Goal: Task Accomplishment & Management: Use online tool/utility

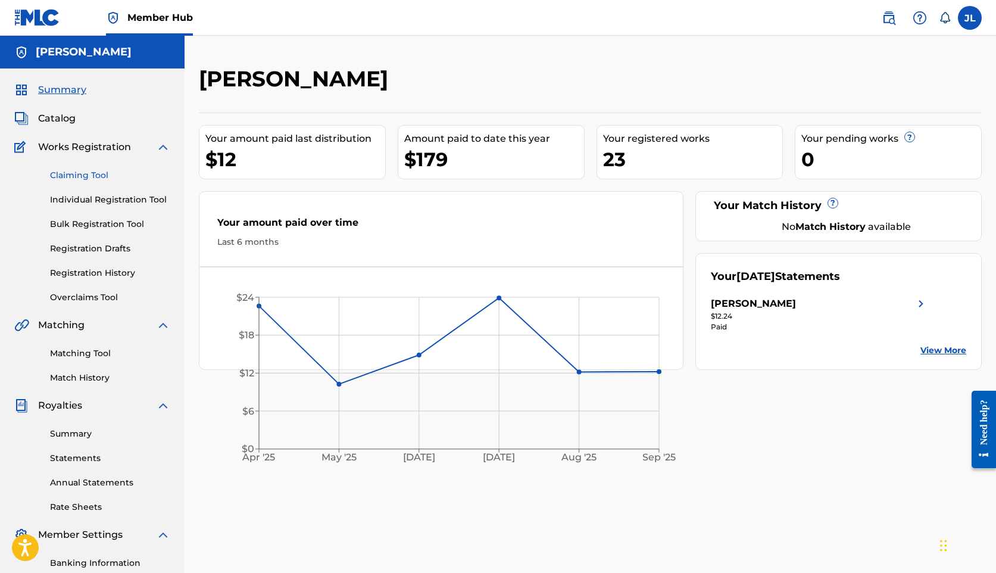
click at [68, 173] on link "Claiming Tool" at bounding box center [110, 175] width 120 height 13
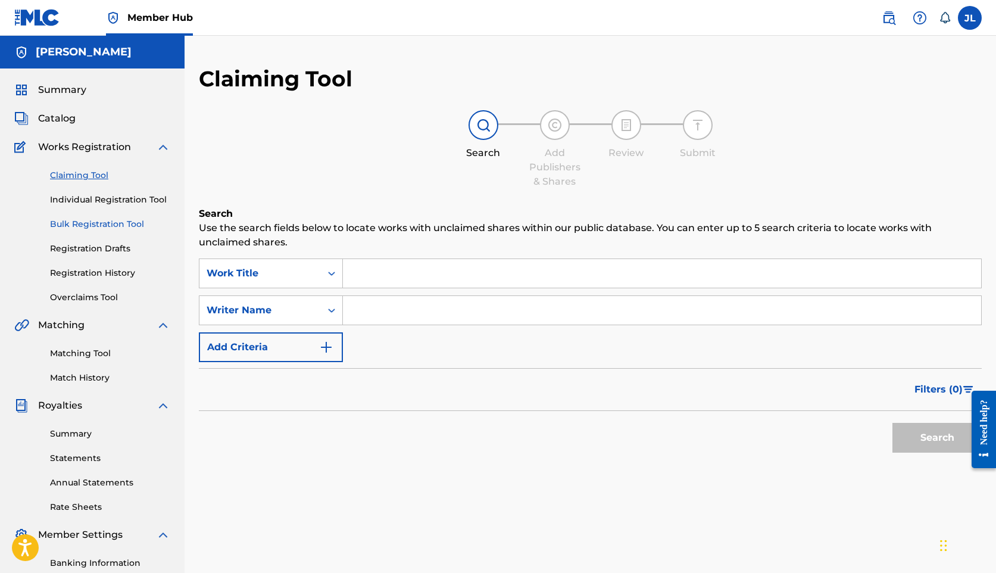
click at [102, 223] on link "Bulk Registration Tool" at bounding box center [110, 224] width 120 height 13
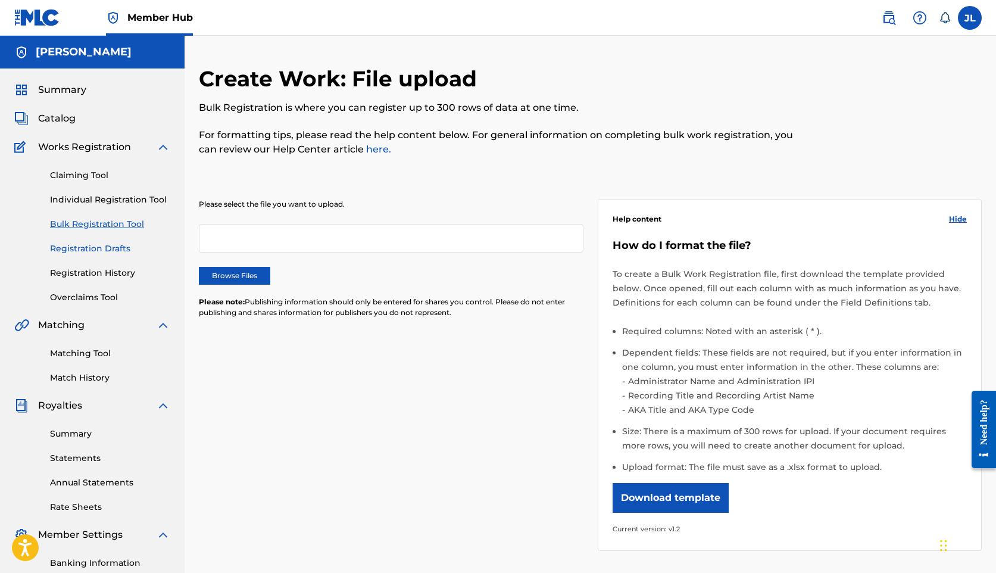
click at [99, 248] on link "Registration Drafts" at bounding box center [110, 248] width 120 height 13
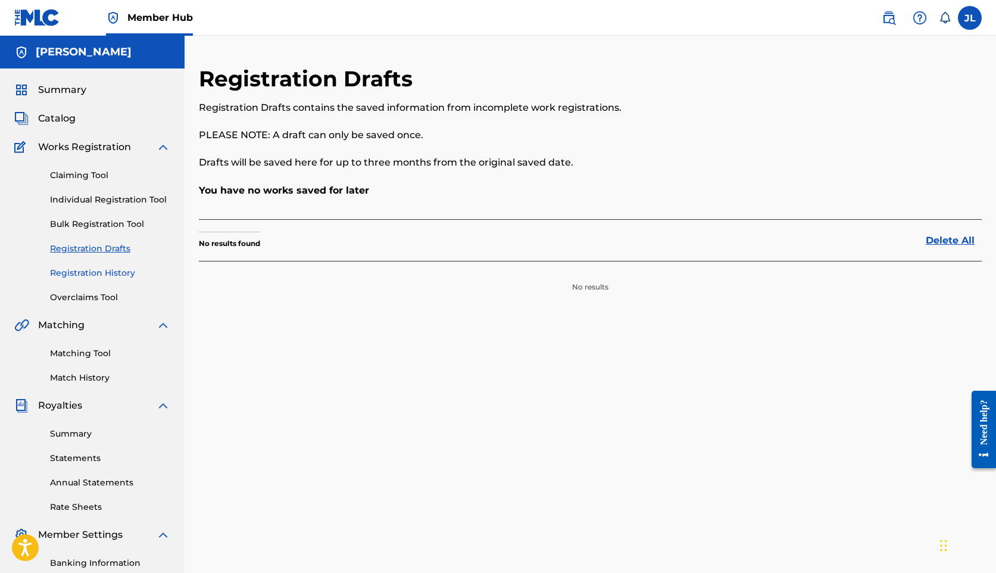
click at [95, 271] on link "Registration History" at bounding box center [110, 273] width 120 height 13
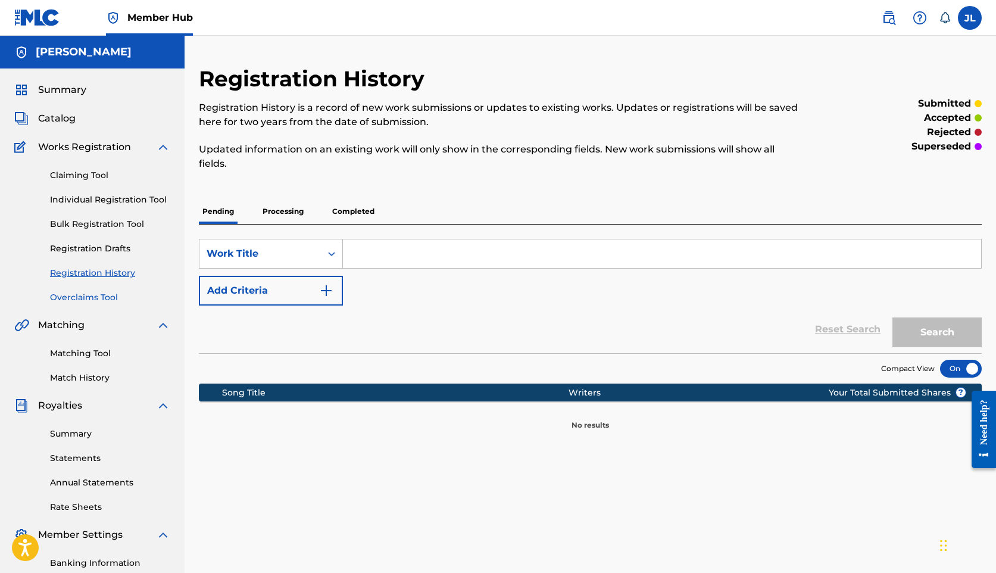
click at [93, 300] on link "Overclaims Tool" at bounding box center [110, 297] width 120 height 13
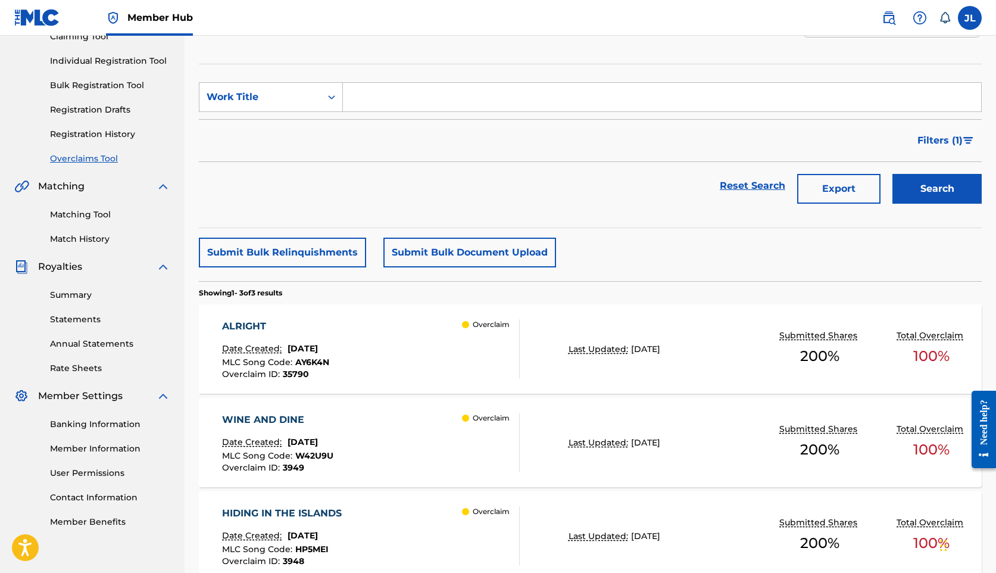
scroll to position [260, 0]
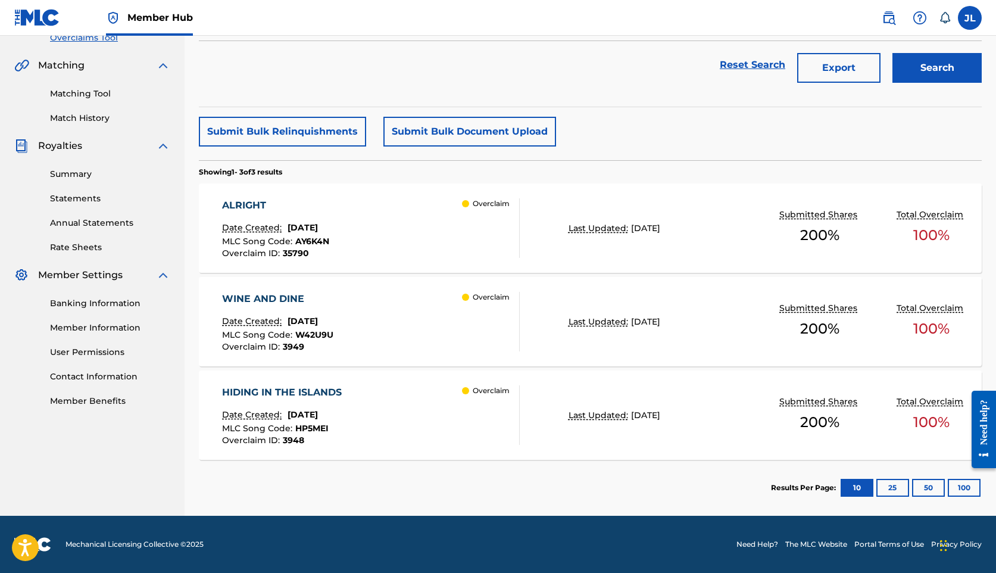
click at [763, 260] on div "ALRIGHT Date Created: [DATE] MLC Song Code : AY6K4N Overclaim ID : 35790 Overcl…" at bounding box center [590, 227] width 783 height 89
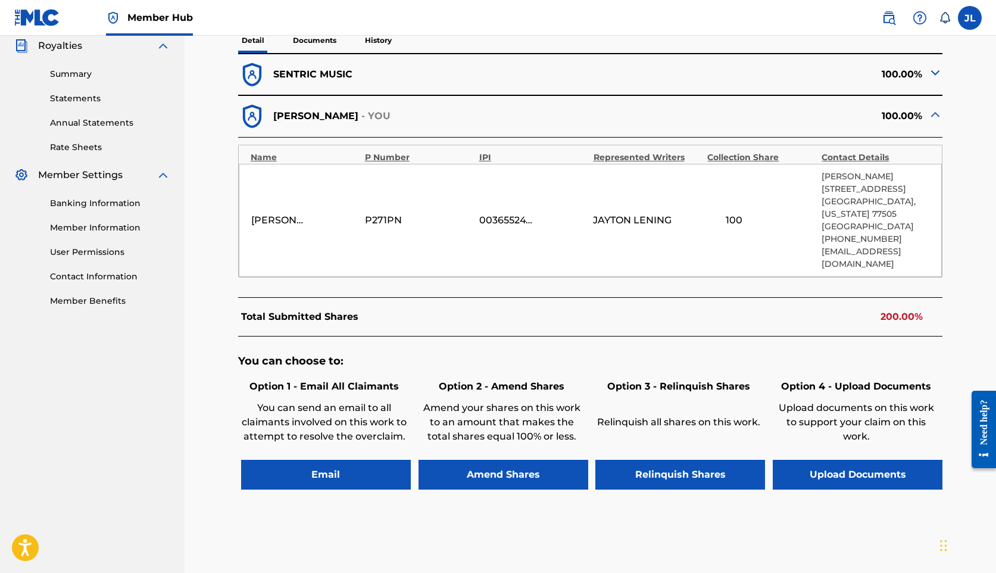
scroll to position [338, 0]
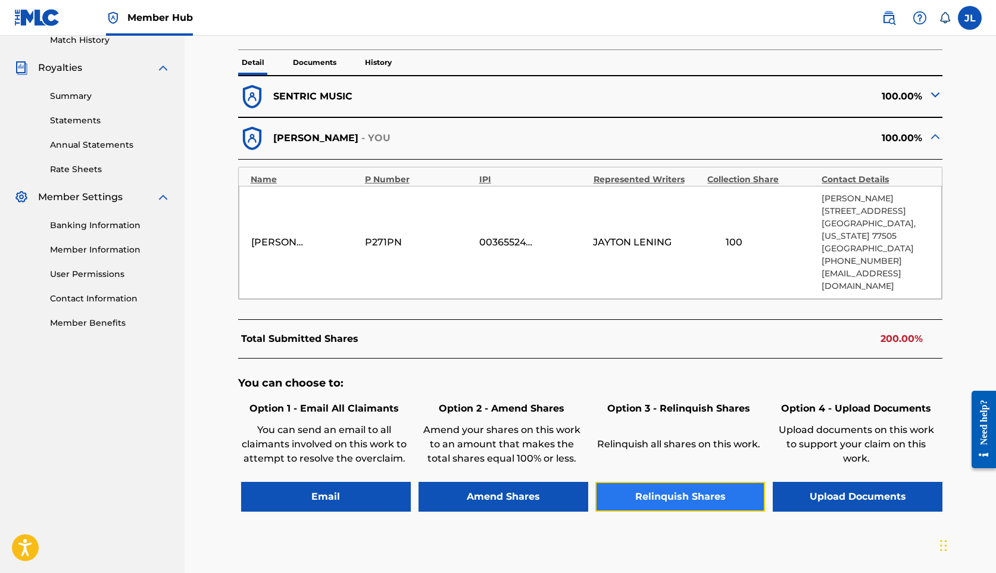
click at [680, 482] on button "Relinquish Shares" at bounding box center [680, 497] width 170 height 30
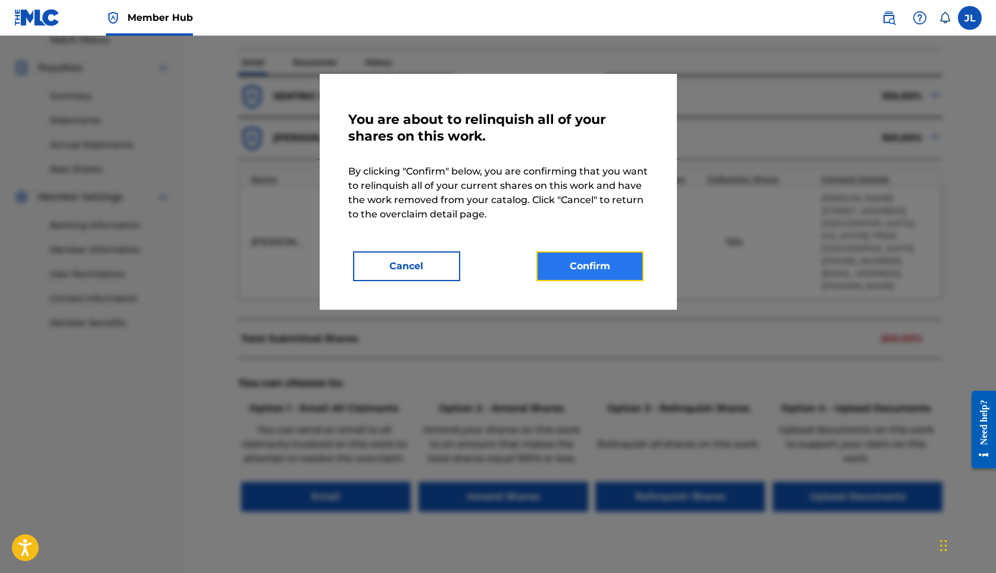
click at [620, 263] on button "Confirm" at bounding box center [589, 266] width 107 height 30
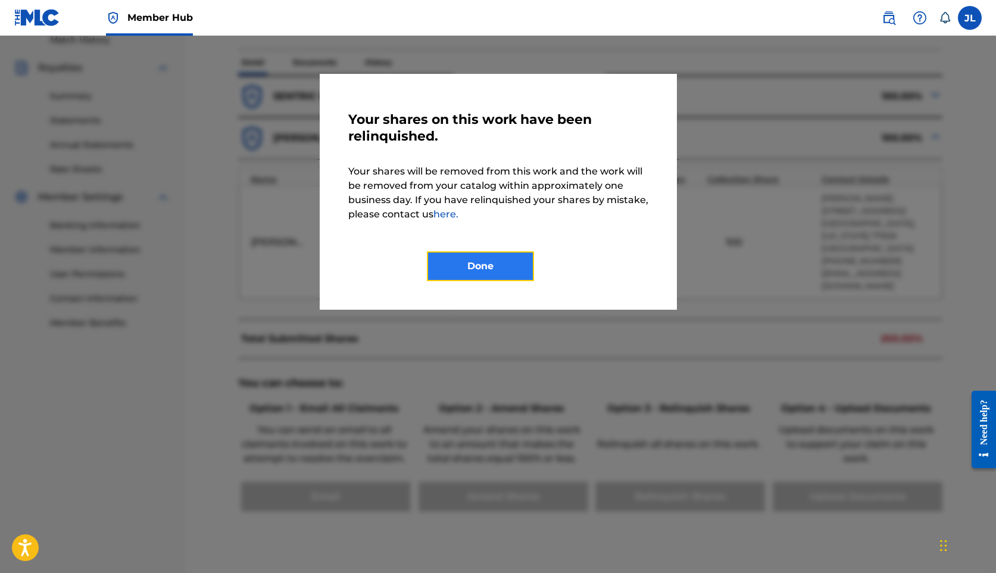
click at [523, 269] on button "Done" at bounding box center [480, 266] width 107 height 30
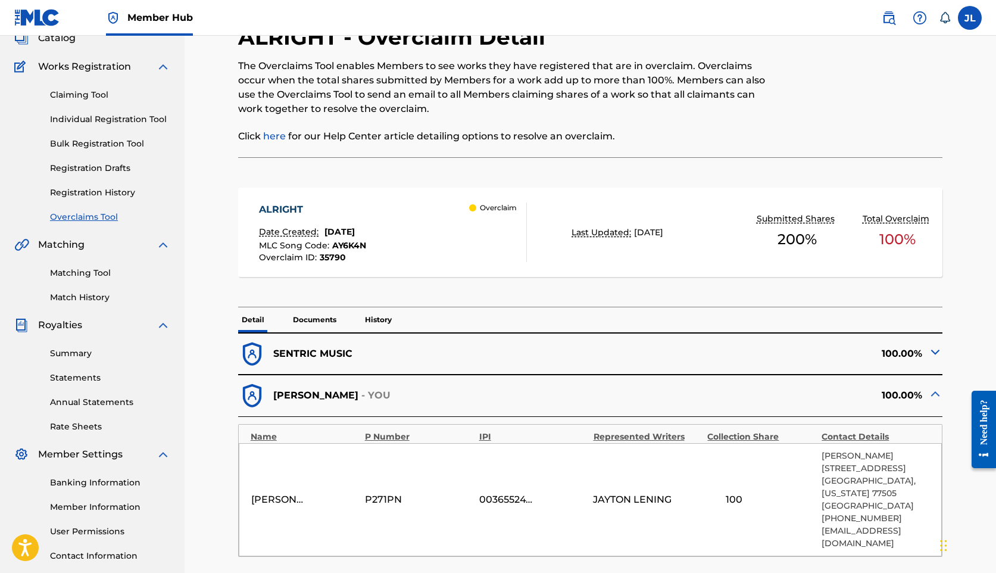
scroll to position [0, 0]
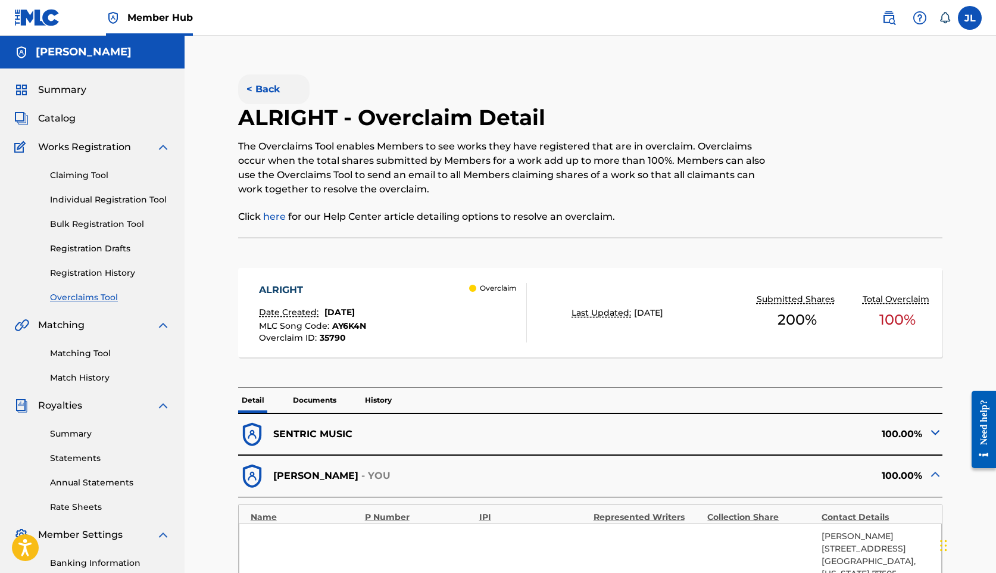
click at [271, 90] on button "< Back" at bounding box center [273, 89] width 71 height 30
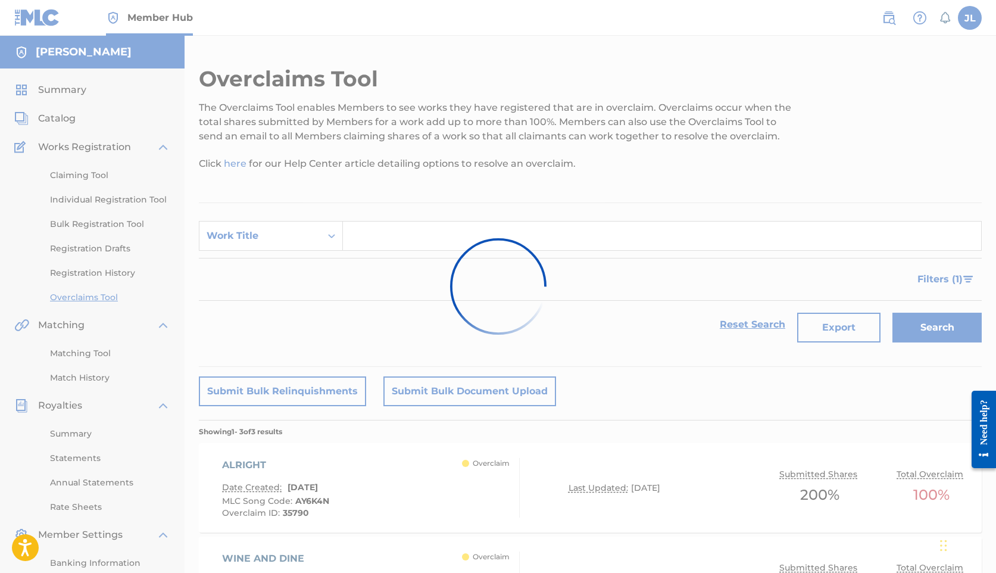
scroll to position [229, 0]
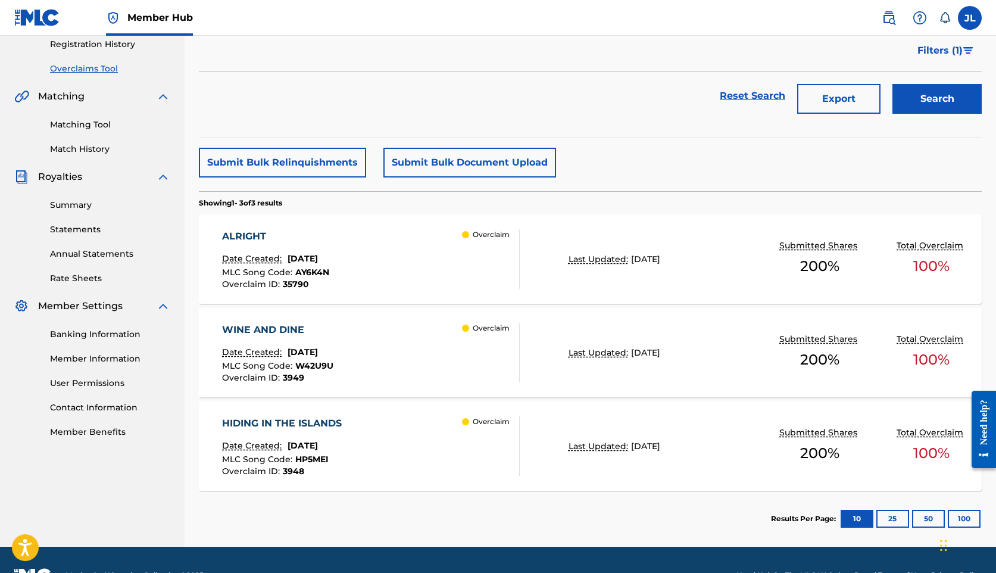
click at [865, 437] on div "HIDING IN THE ISLANDS Date Created: [DATE] MLC Song Code : HP5MEI Overclaim ID …" at bounding box center [590, 445] width 783 height 89
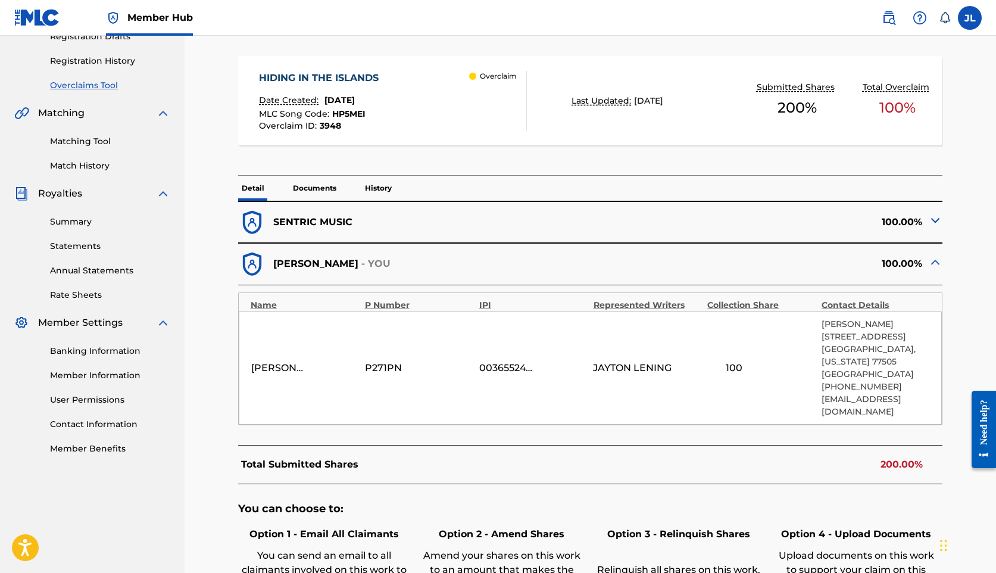
scroll to position [398, 0]
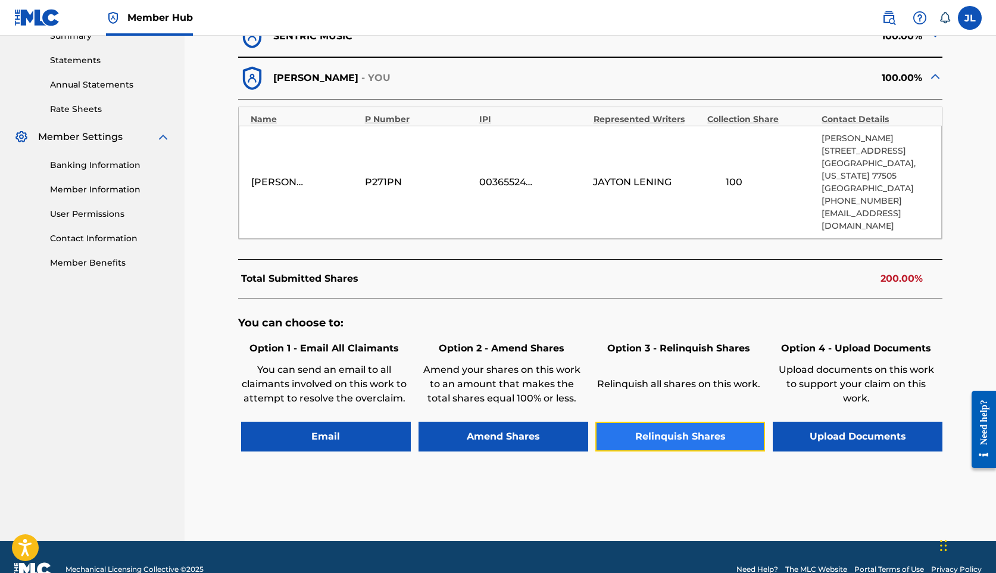
click at [693, 421] on button "Relinquish Shares" at bounding box center [680, 436] width 170 height 30
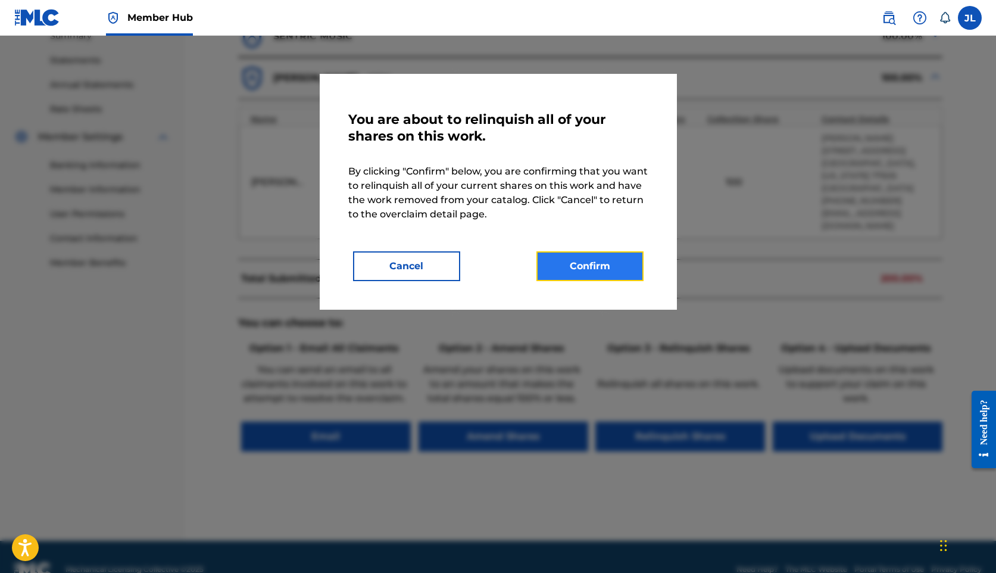
click at [602, 275] on button "Confirm" at bounding box center [589, 266] width 107 height 30
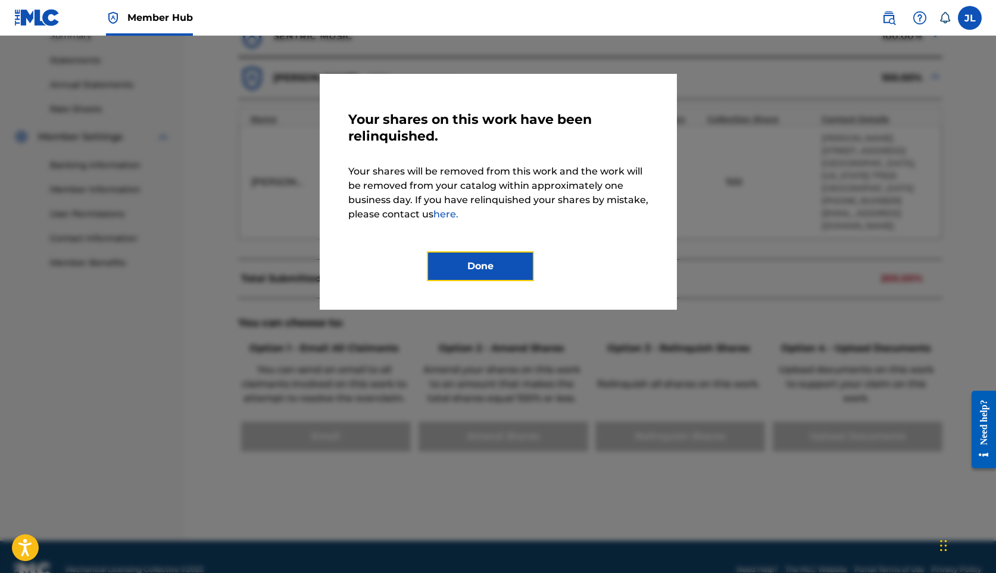
click at [514, 260] on button "Done" at bounding box center [480, 266] width 107 height 30
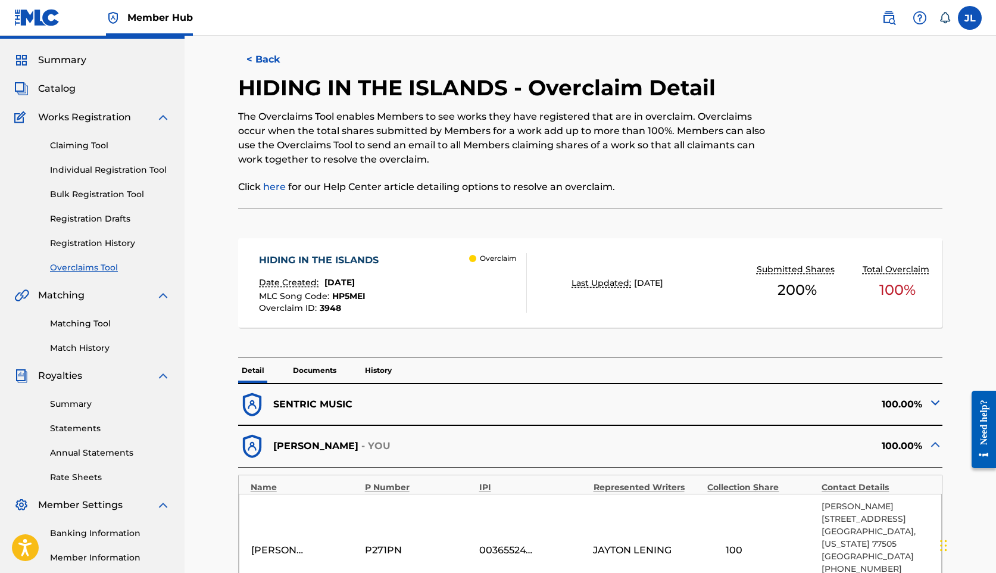
scroll to position [0, 0]
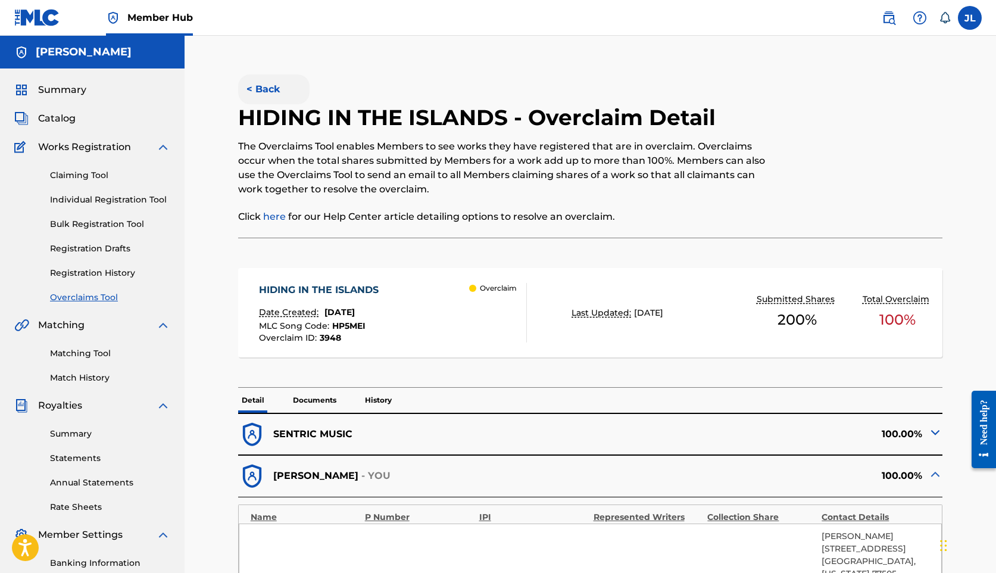
click at [264, 92] on button "< Back" at bounding box center [273, 89] width 71 height 30
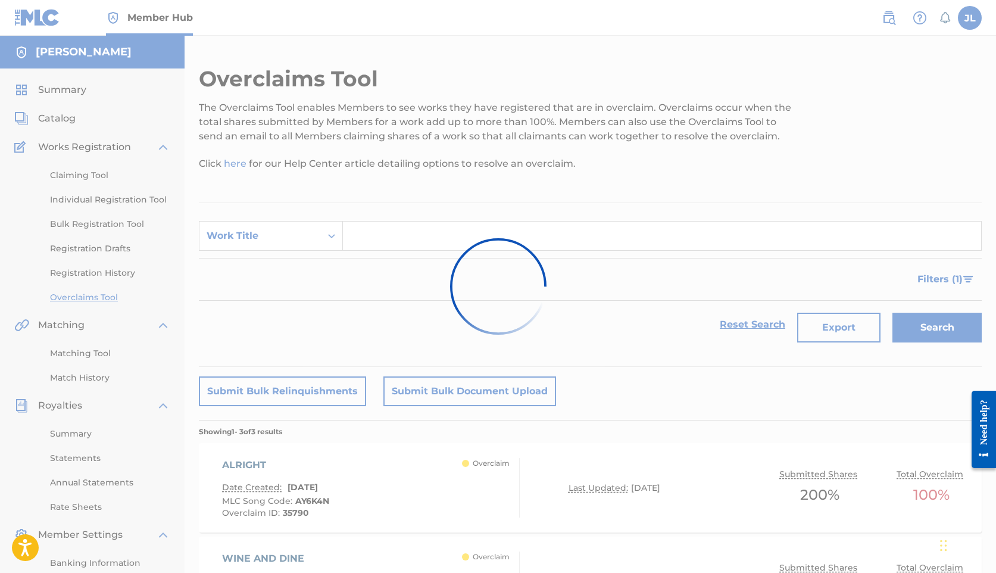
scroll to position [229, 0]
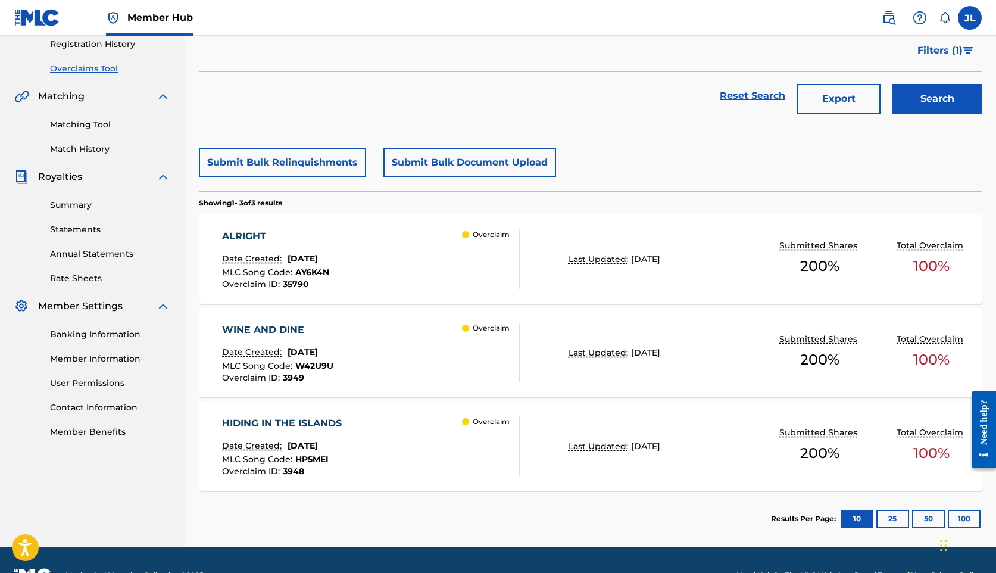
click at [732, 277] on div "ALRIGHT Date Created: [DATE] MLC Song Code : AY6K4N Overclaim ID : 35790 Overcl…" at bounding box center [590, 258] width 783 height 89
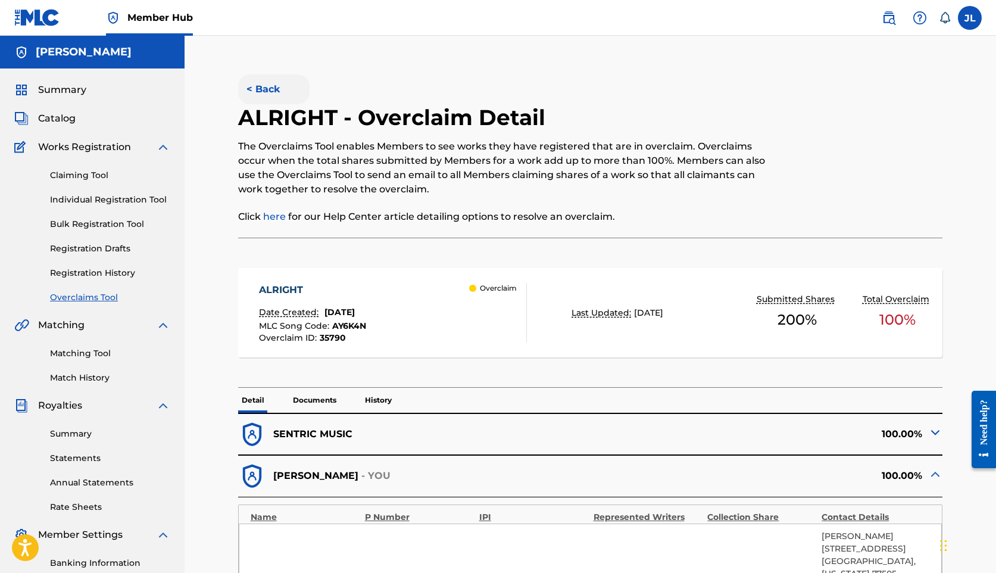
click at [258, 88] on button "< Back" at bounding box center [273, 89] width 71 height 30
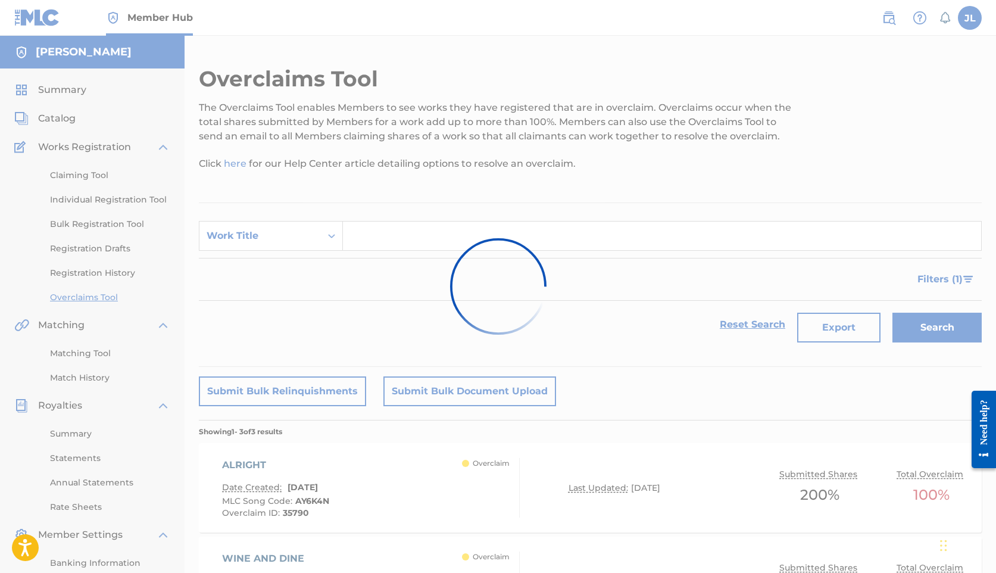
scroll to position [229, 0]
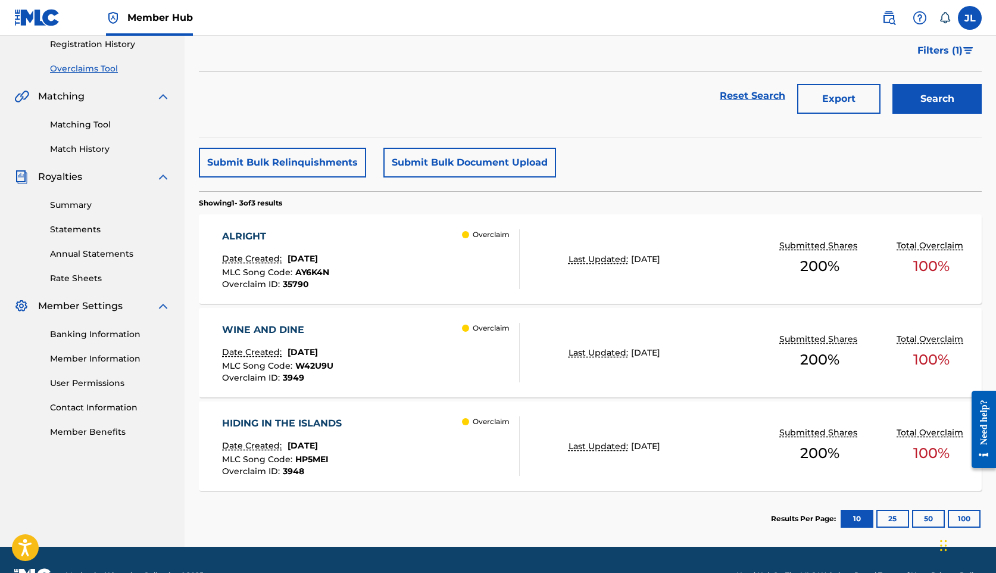
click at [647, 365] on div "WINE AND DINE Date Created: [DATE] MLC Song Code : W42U9U Overclaim ID : 3949 O…" at bounding box center [590, 352] width 783 height 89
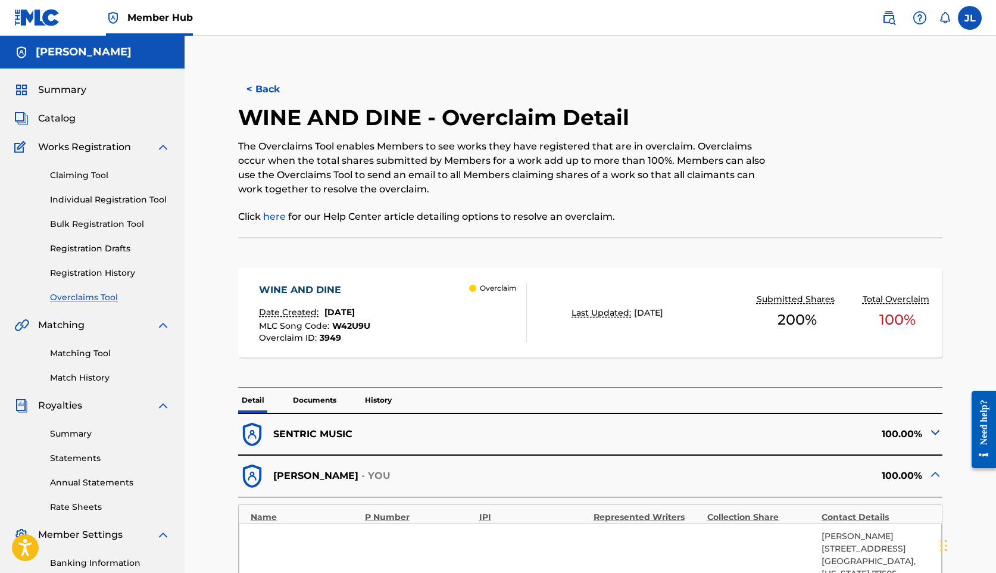
scroll to position [398, 0]
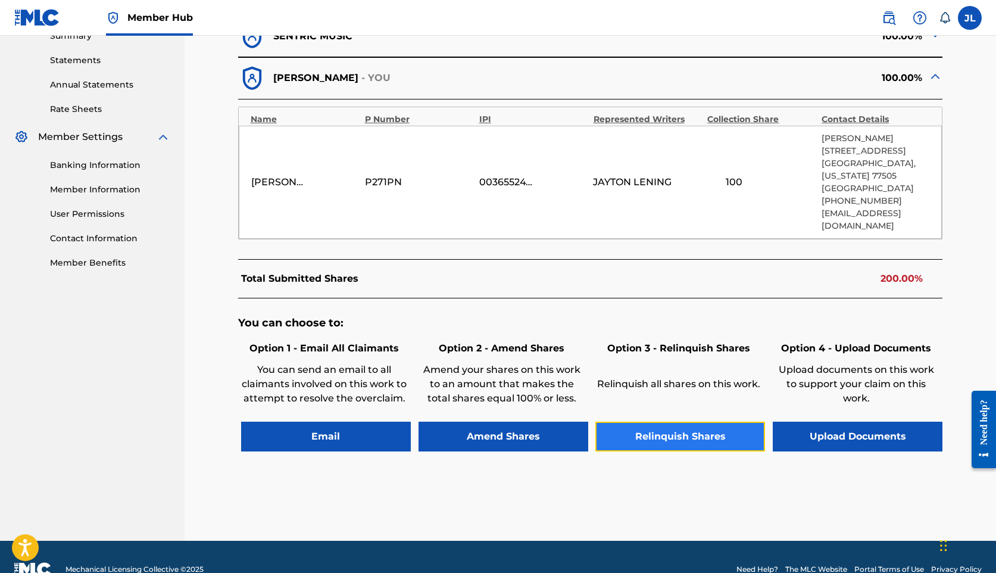
click at [676, 421] on button "Relinquish Shares" at bounding box center [680, 436] width 170 height 30
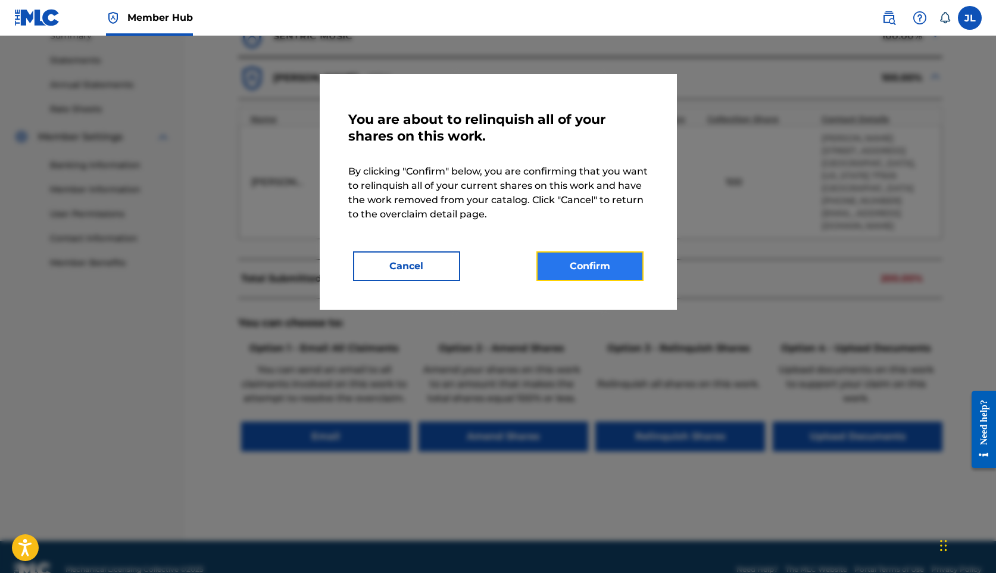
click at [614, 267] on button "Confirm" at bounding box center [589, 266] width 107 height 30
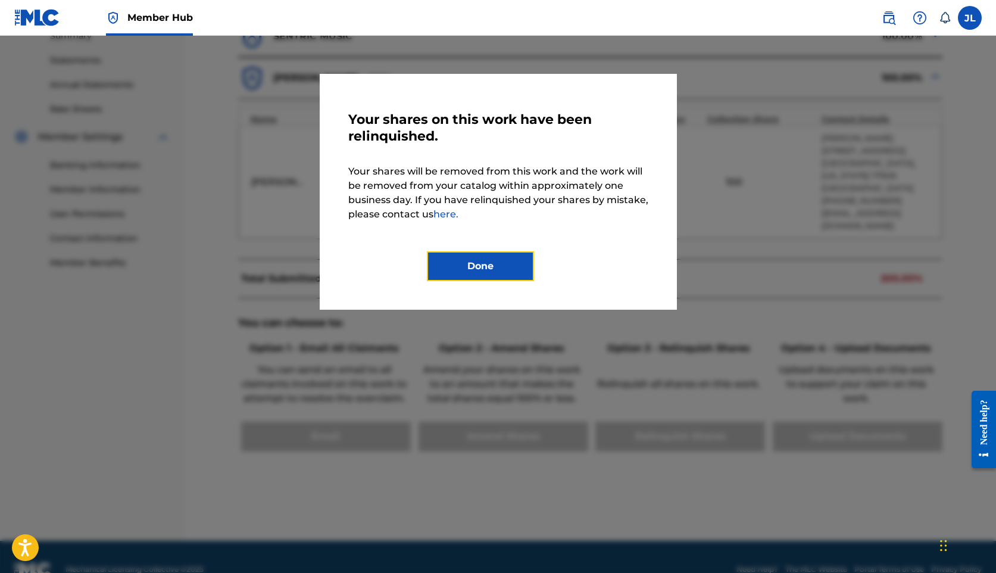
click at [514, 278] on button "Done" at bounding box center [480, 266] width 107 height 30
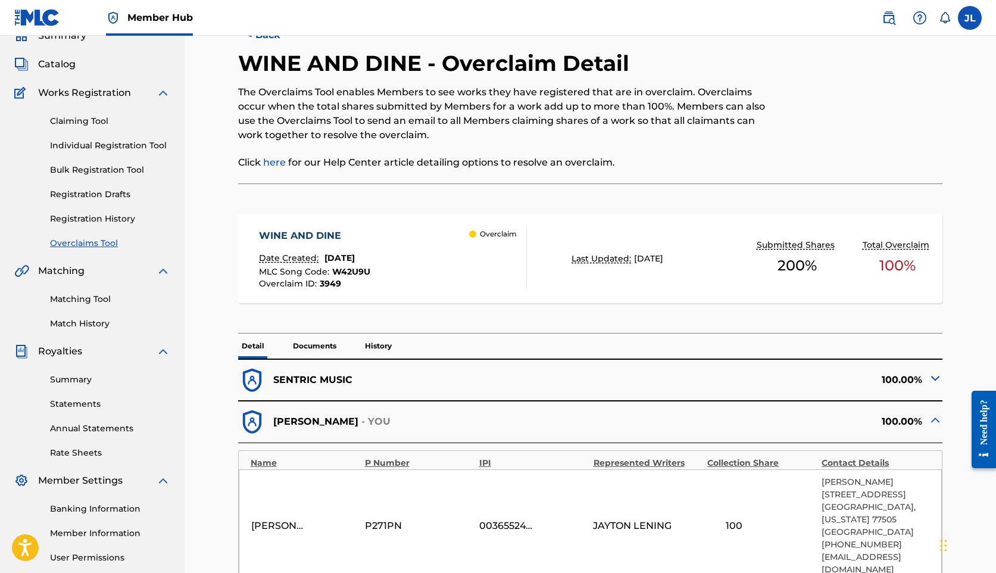
scroll to position [0, 0]
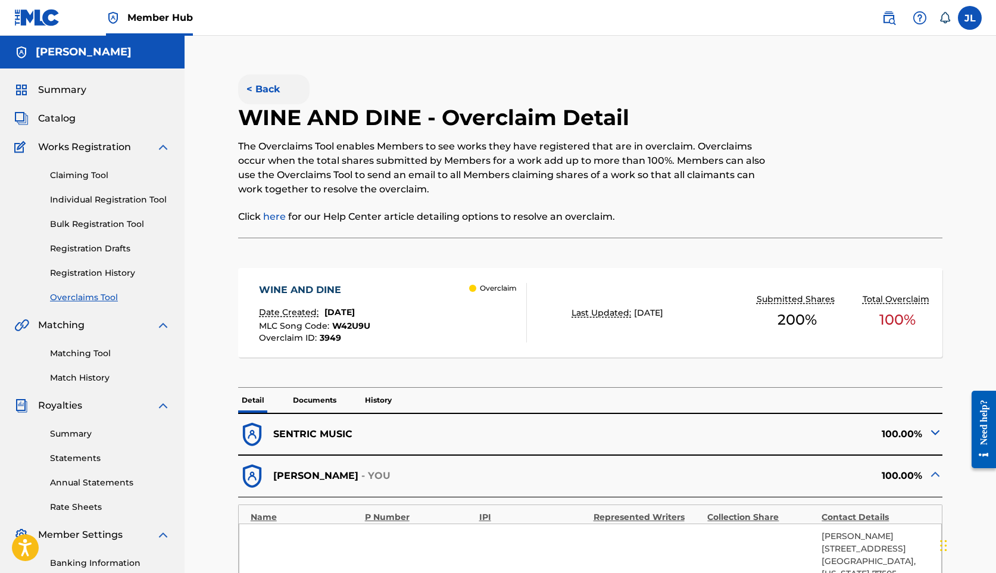
click at [258, 90] on button "< Back" at bounding box center [273, 89] width 71 height 30
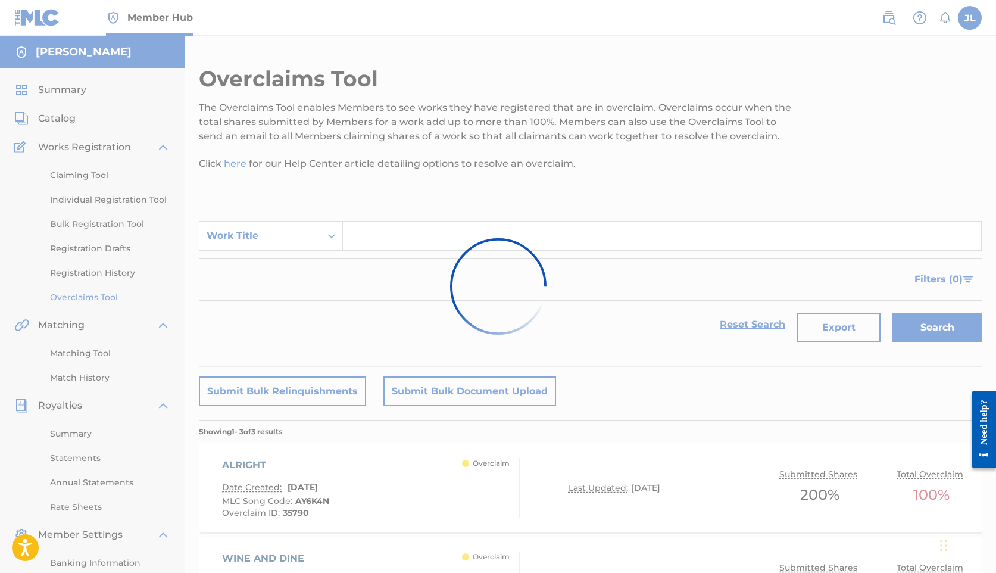
scroll to position [229, 0]
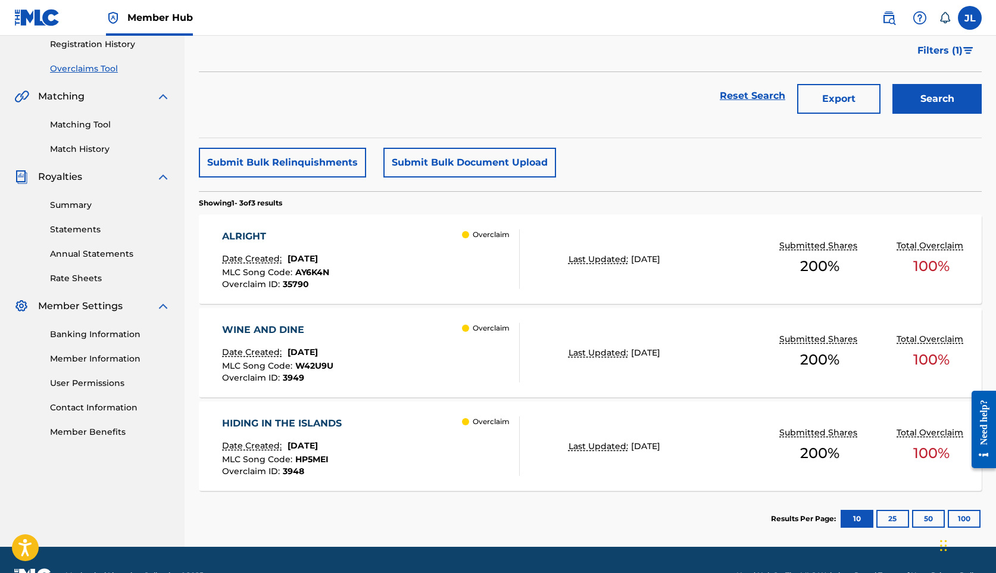
click at [957, 506] on div "Results Per Page: 10 25 50 100" at bounding box center [876, 518] width 211 height 56
click at [927, 519] on button "50" at bounding box center [928, 519] width 33 height 18
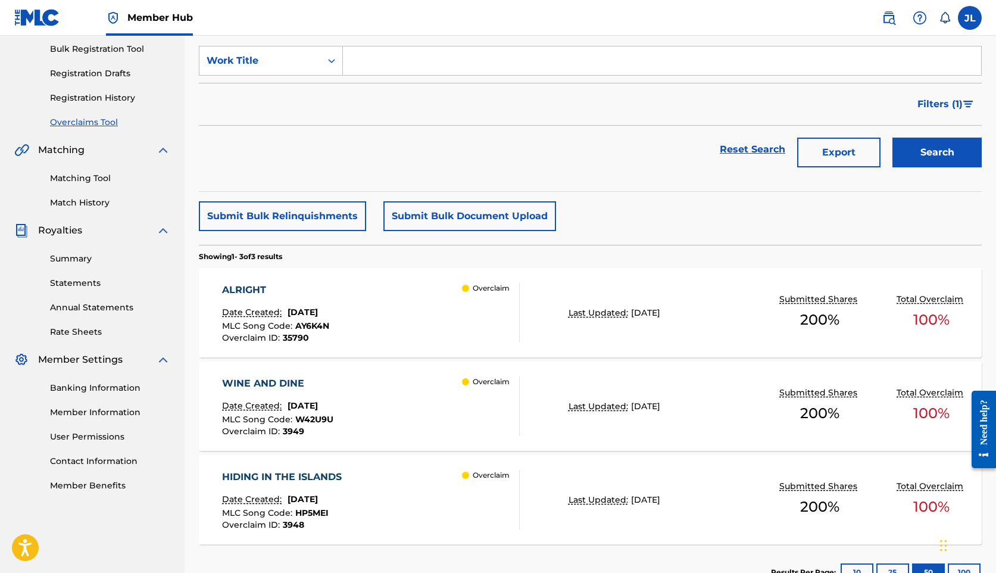
scroll to position [0, 0]
